Goal: Task Accomplishment & Management: Manage account settings

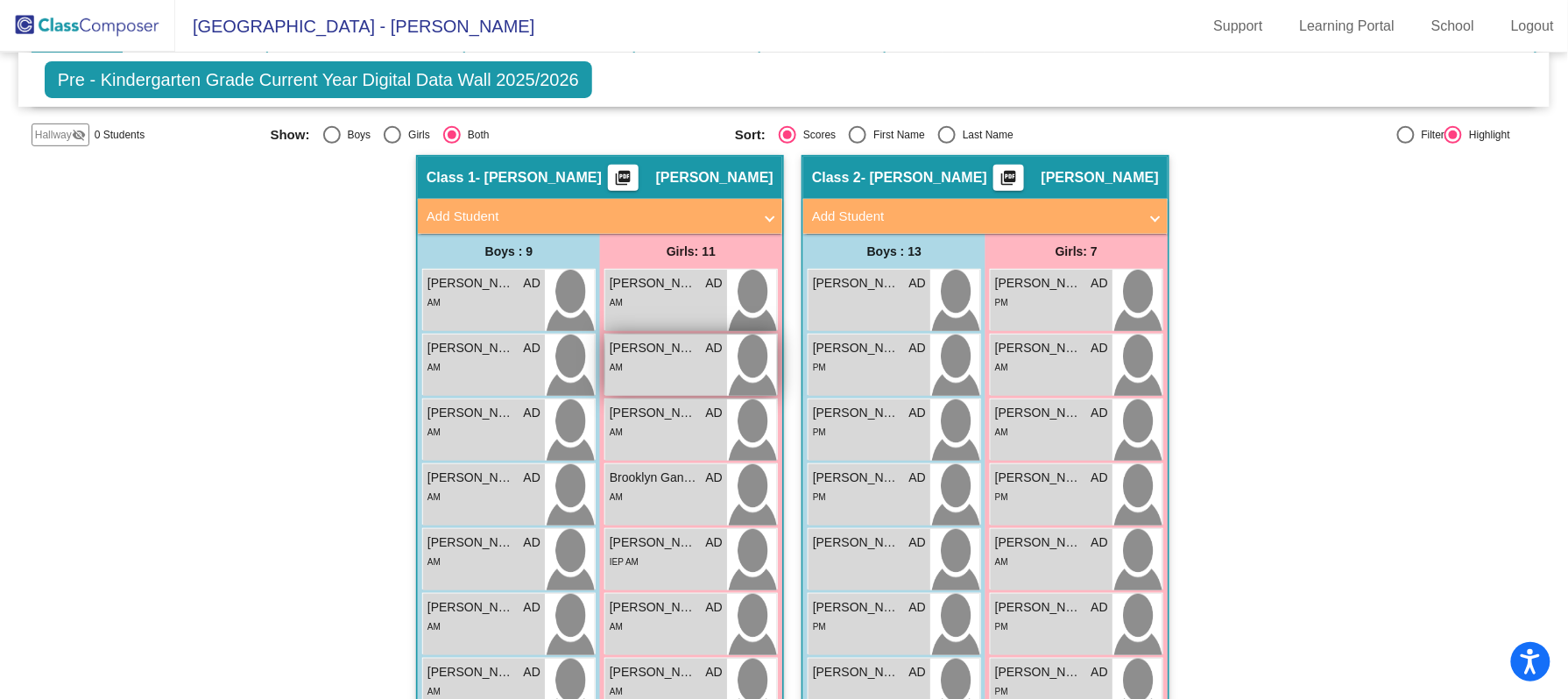
scroll to position [159, 0]
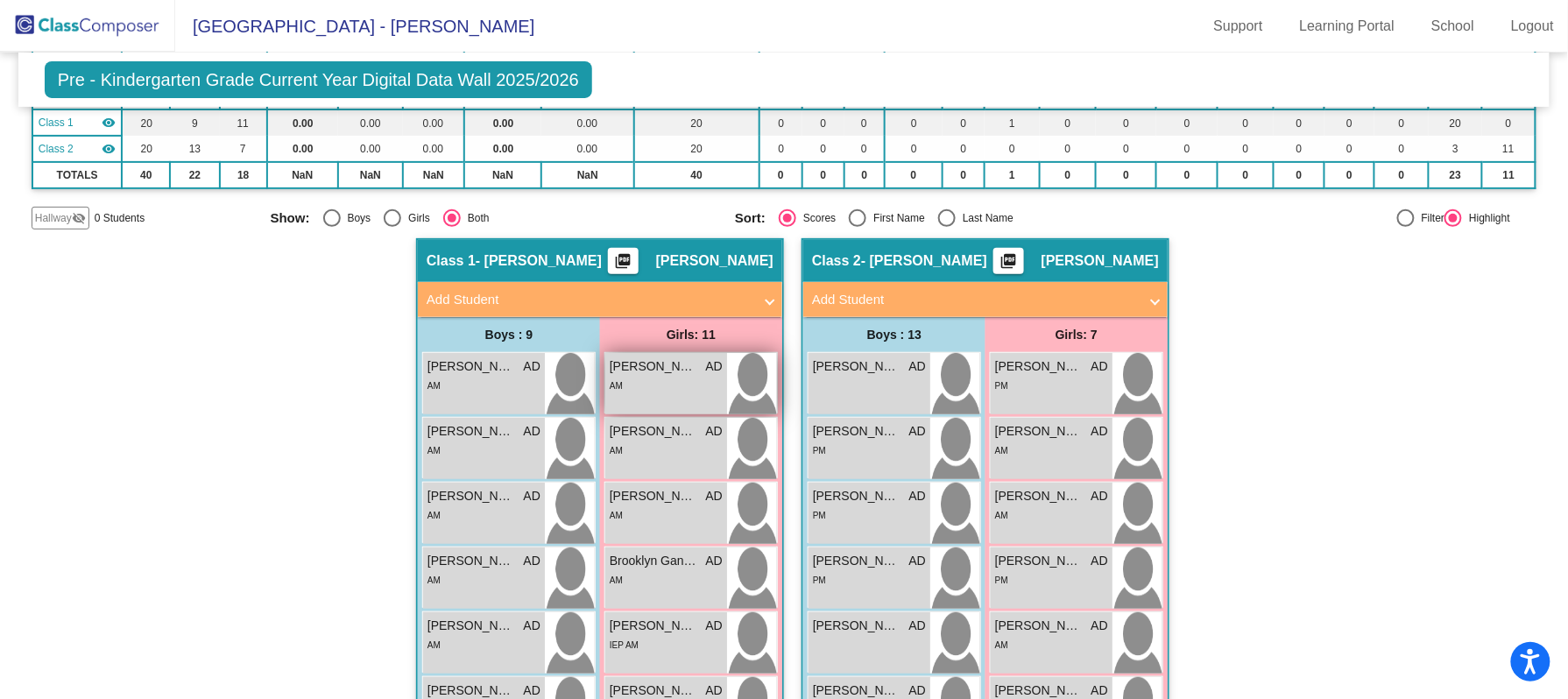
click at [748, 360] on img at bounding box center [752, 384] width 50 height 62
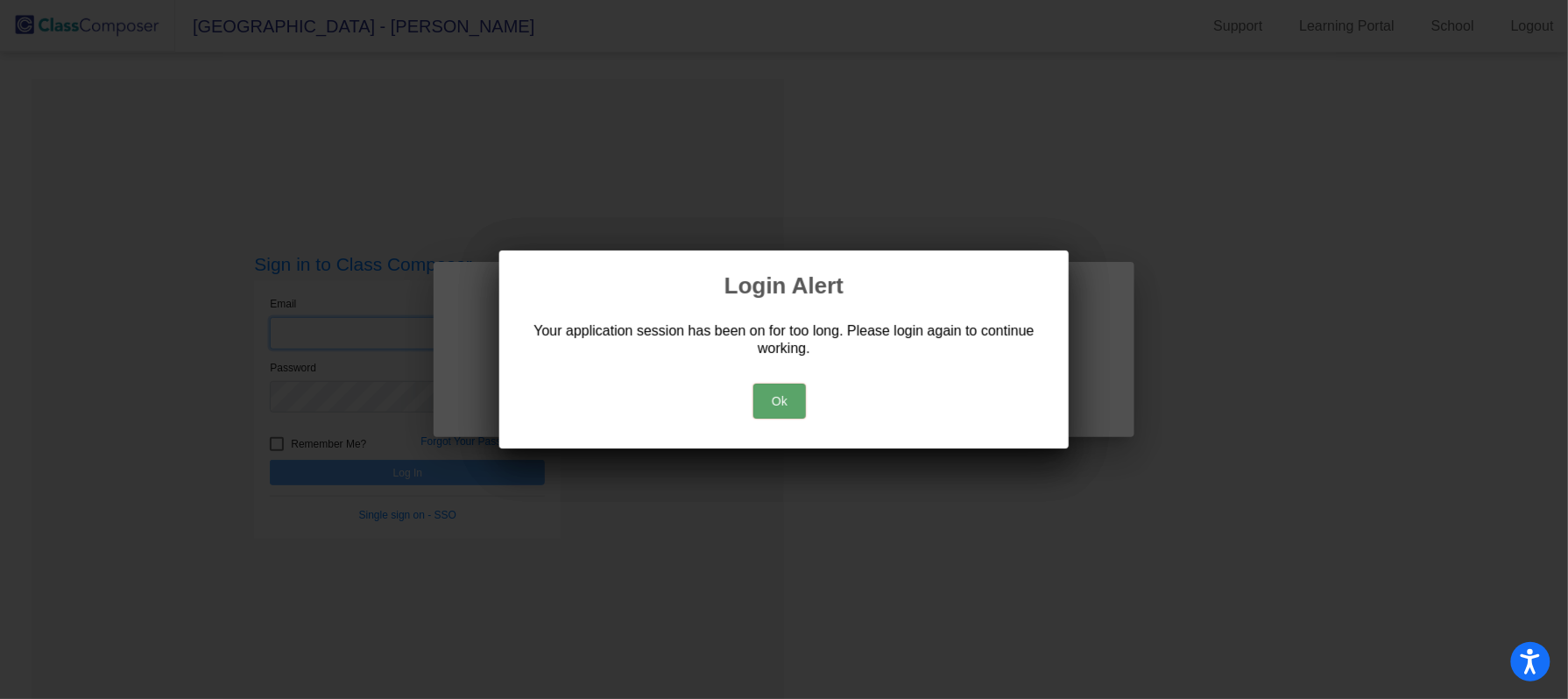
type input "[EMAIL_ADDRESS][DOMAIN_NAME]"
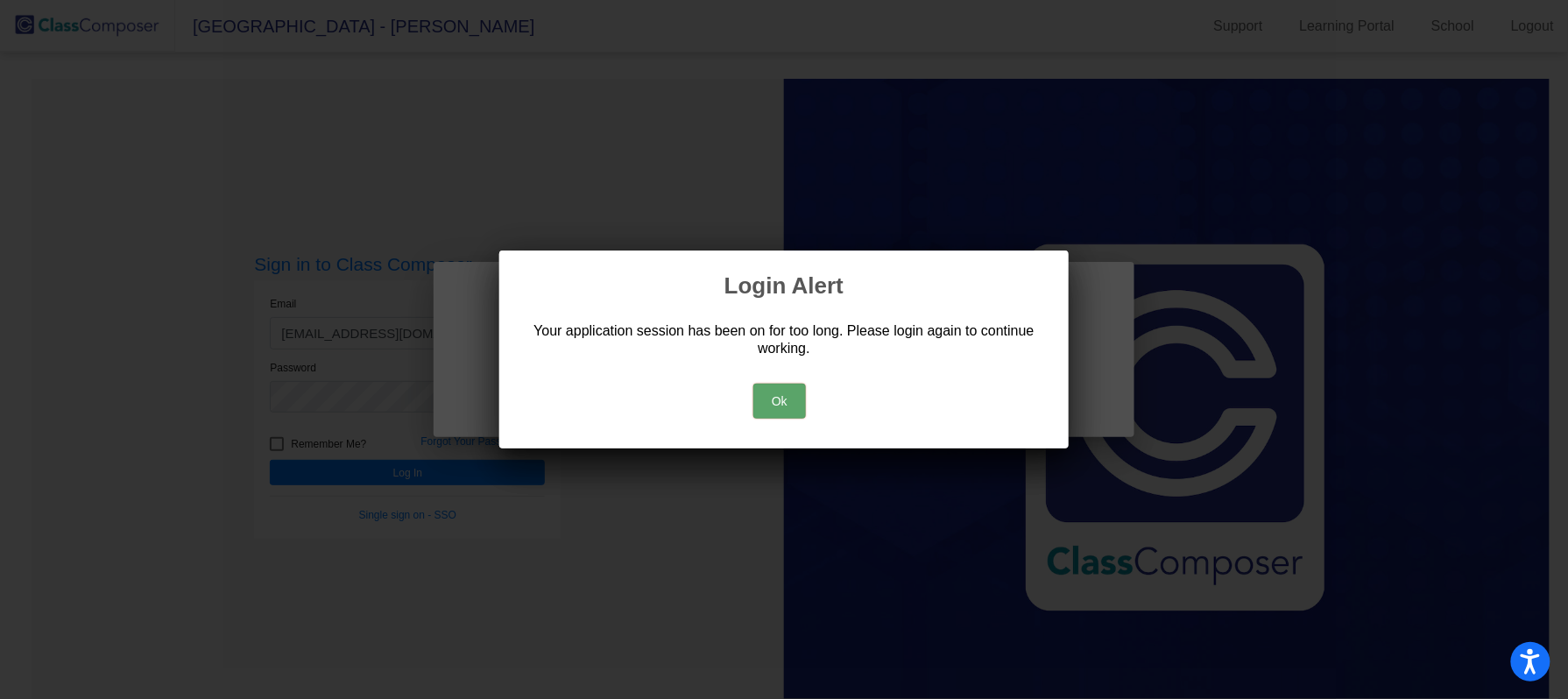
click at [780, 390] on button "Ok" at bounding box center [779, 401] width 53 height 35
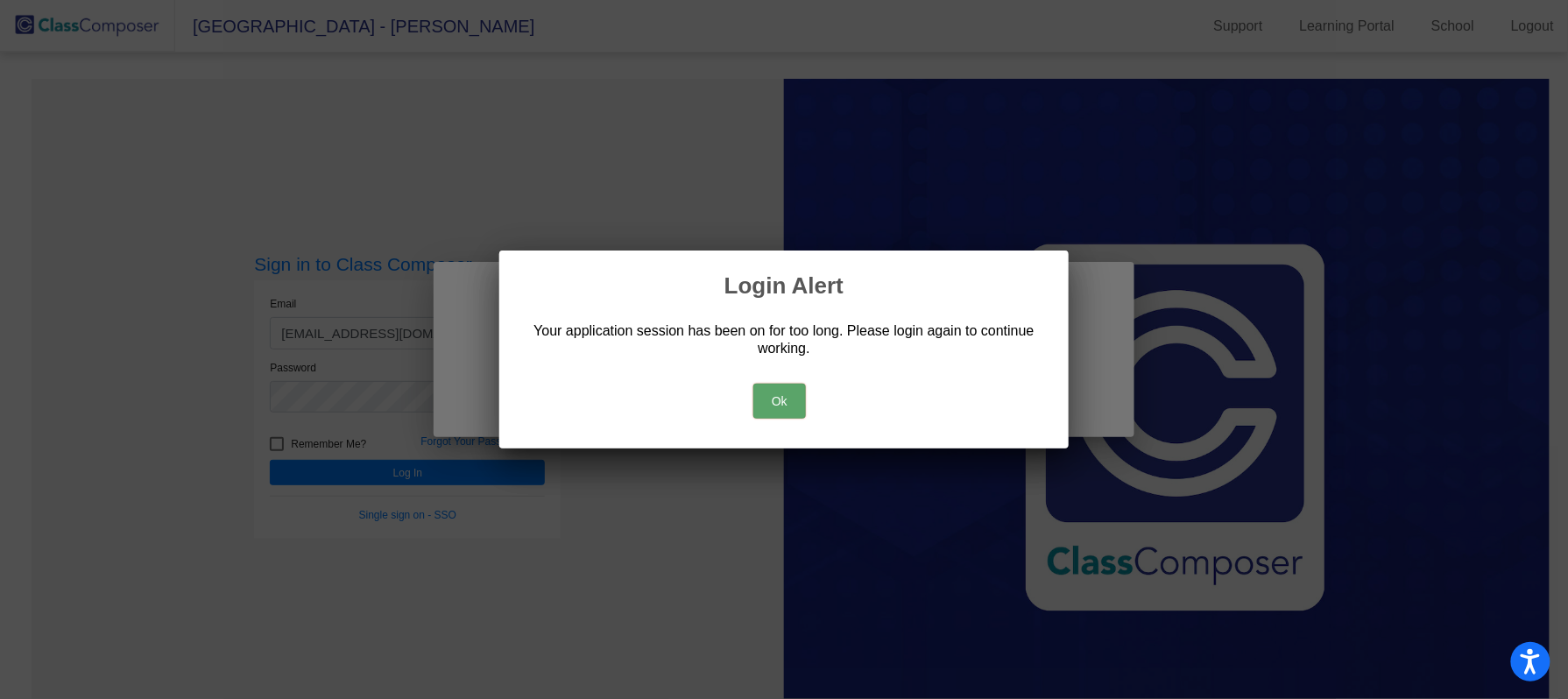
click at [780, 401] on button "Ok" at bounding box center [779, 401] width 53 height 35
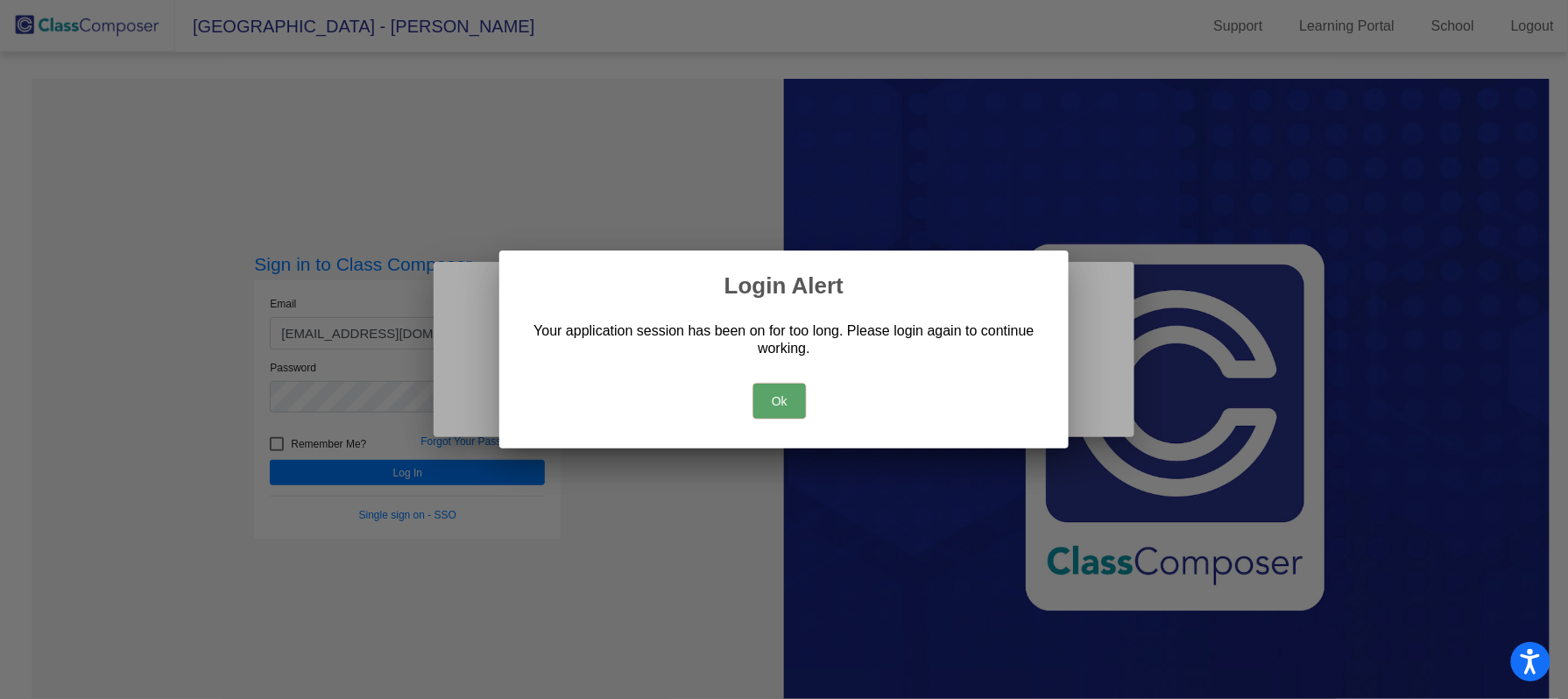
click at [780, 399] on button "Ok" at bounding box center [779, 401] width 53 height 35
